Goal: Task Accomplishment & Management: Manage account settings

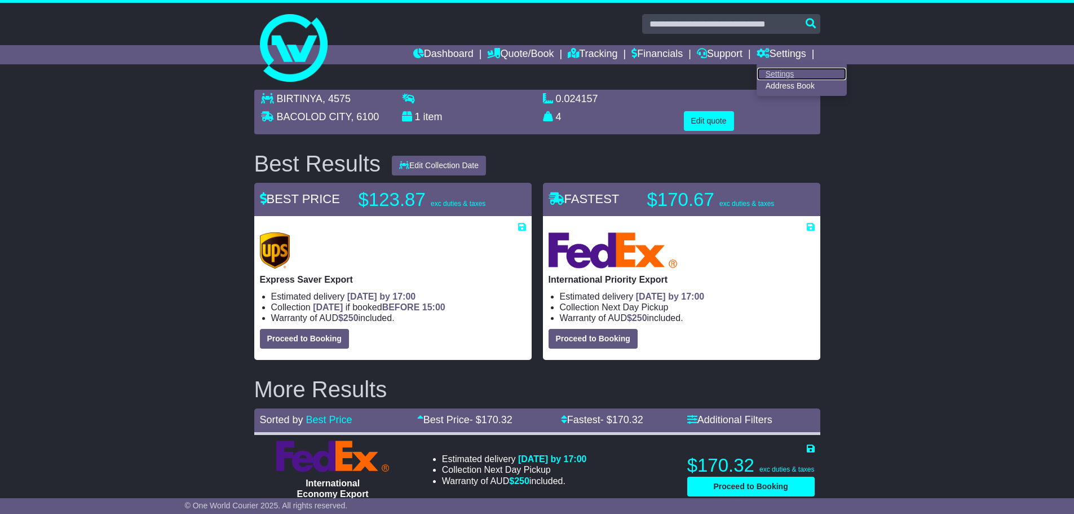
click at [781, 73] on link "Settings" at bounding box center [801, 74] width 89 height 12
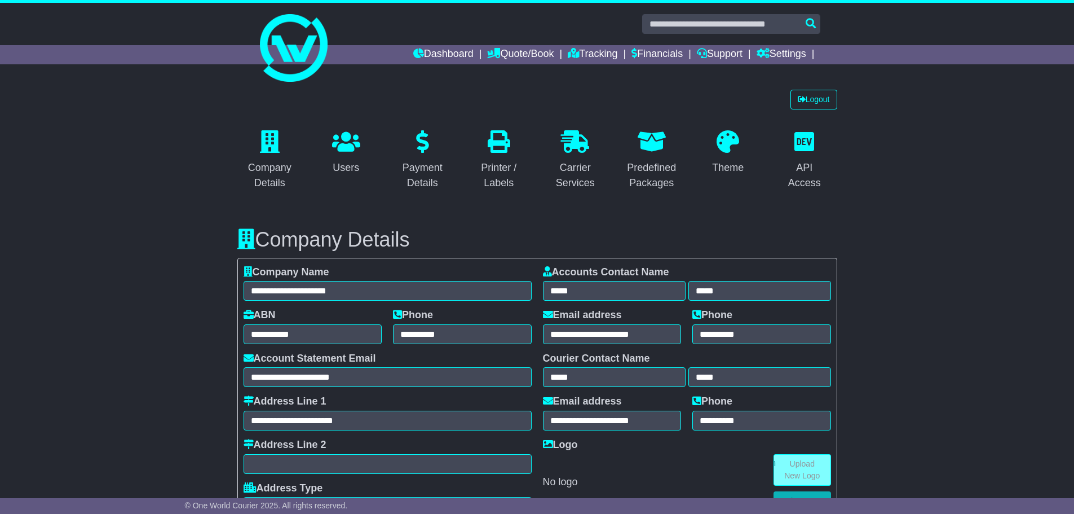
select select "**"
click at [820, 94] on link "Logout" at bounding box center [813, 100] width 47 height 20
